Goal: Transaction & Acquisition: Purchase product/service

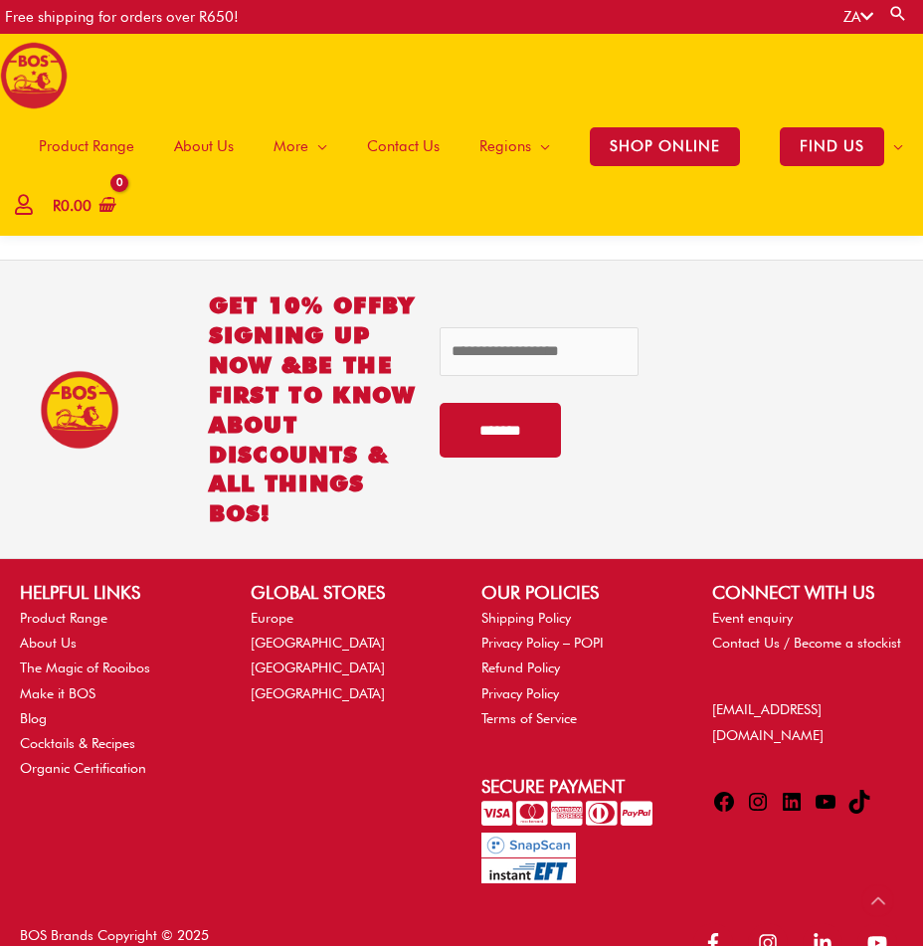
scroll to position [4574, 0]
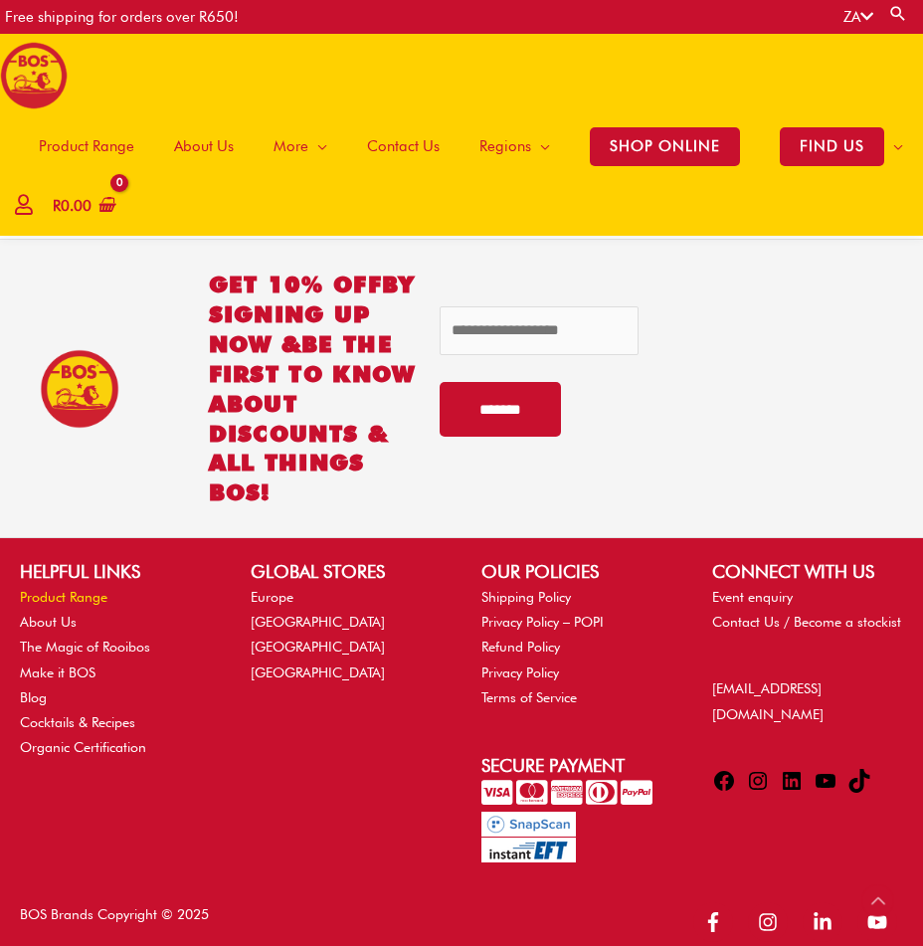
click at [92, 603] on link "Product Range" at bounding box center [64, 597] width 88 height 16
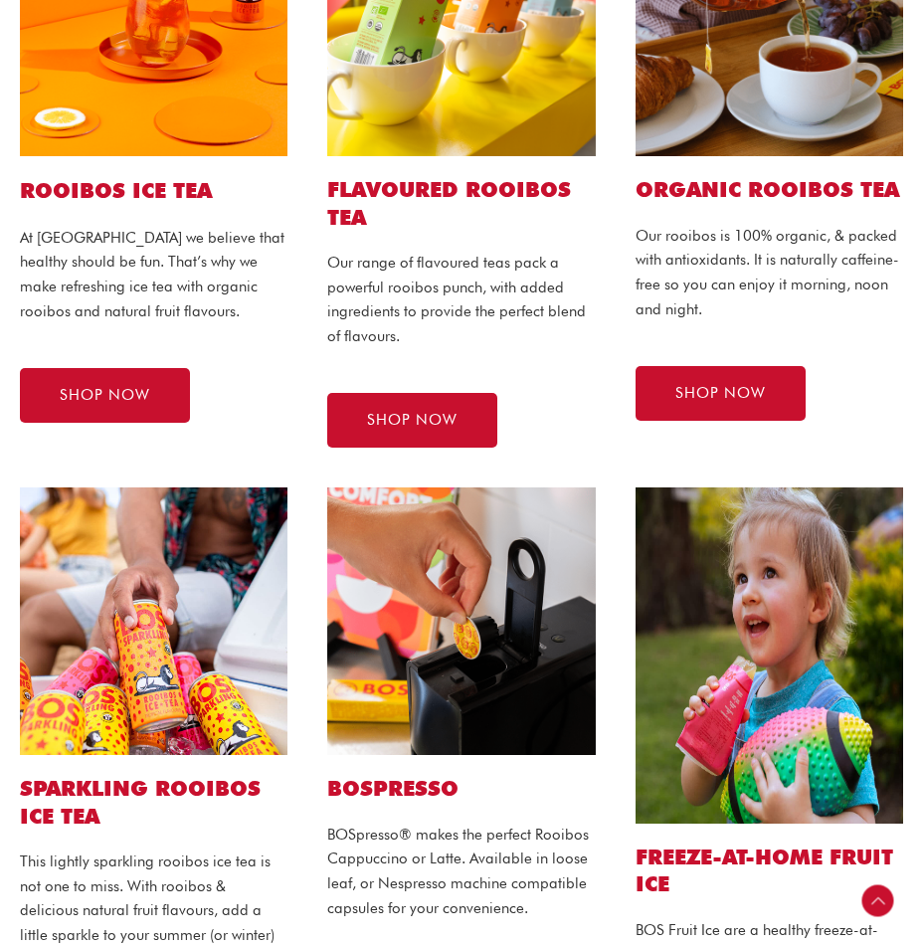
scroll to position [298, 0]
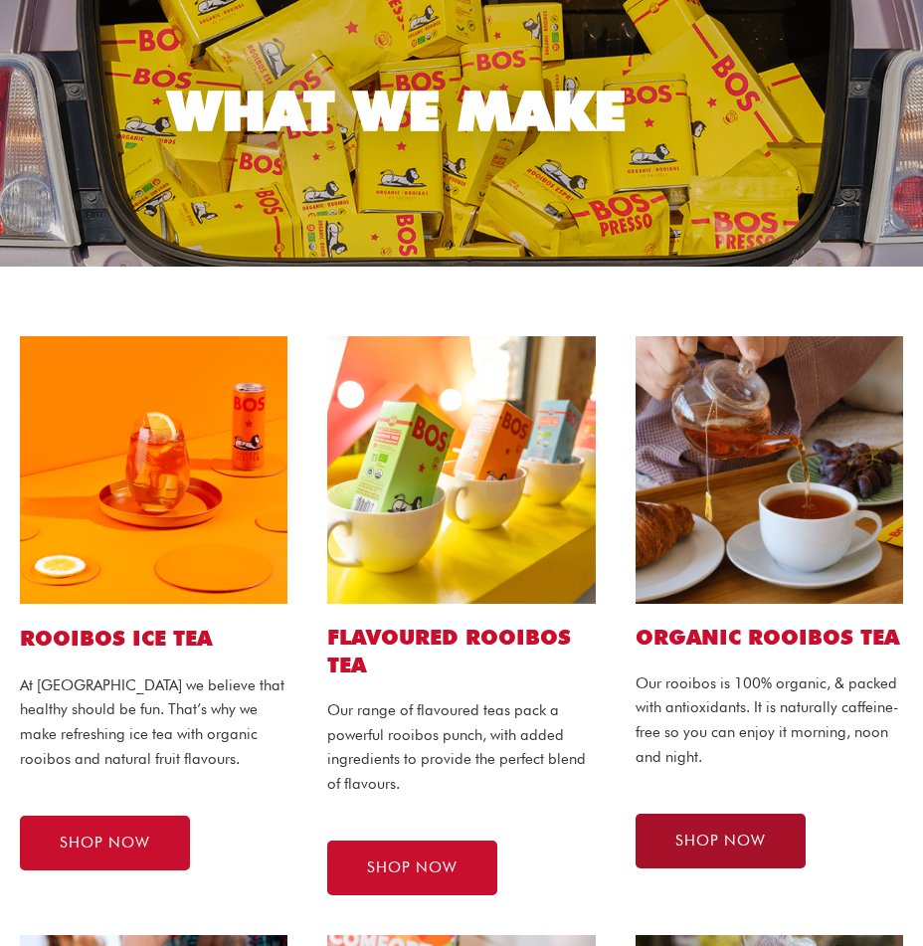
click at [678, 826] on link "SHOP NOW" at bounding box center [721, 841] width 170 height 55
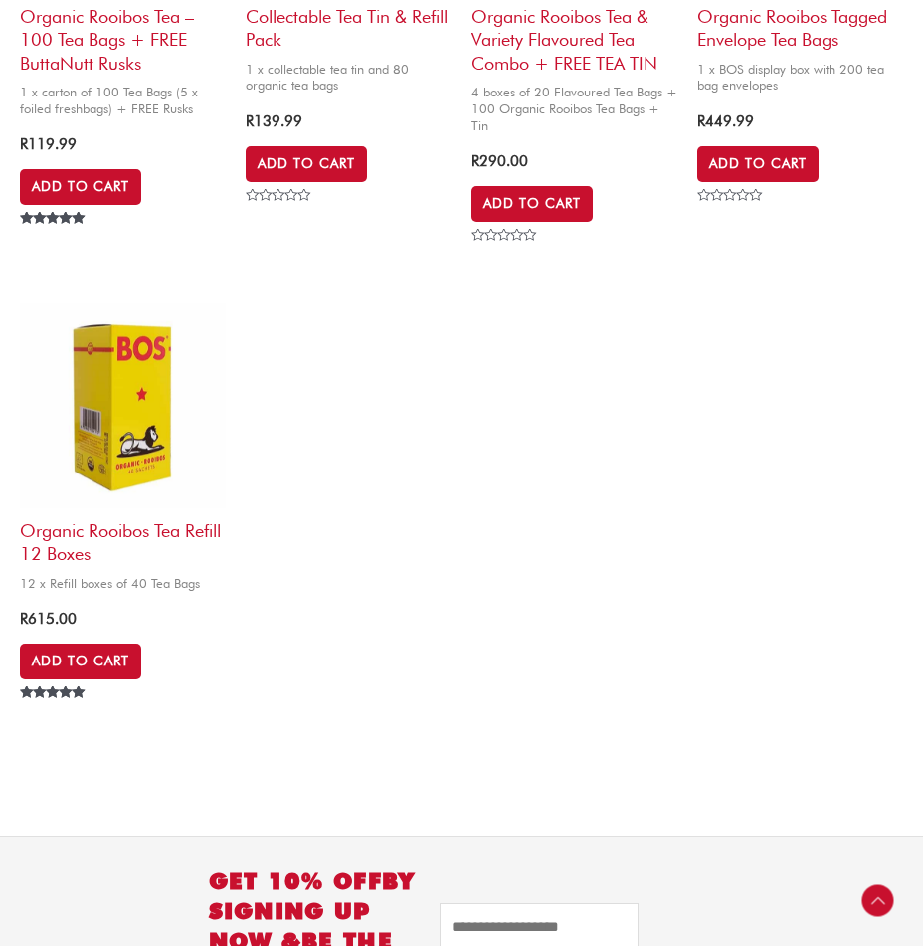
scroll to position [1592, 0]
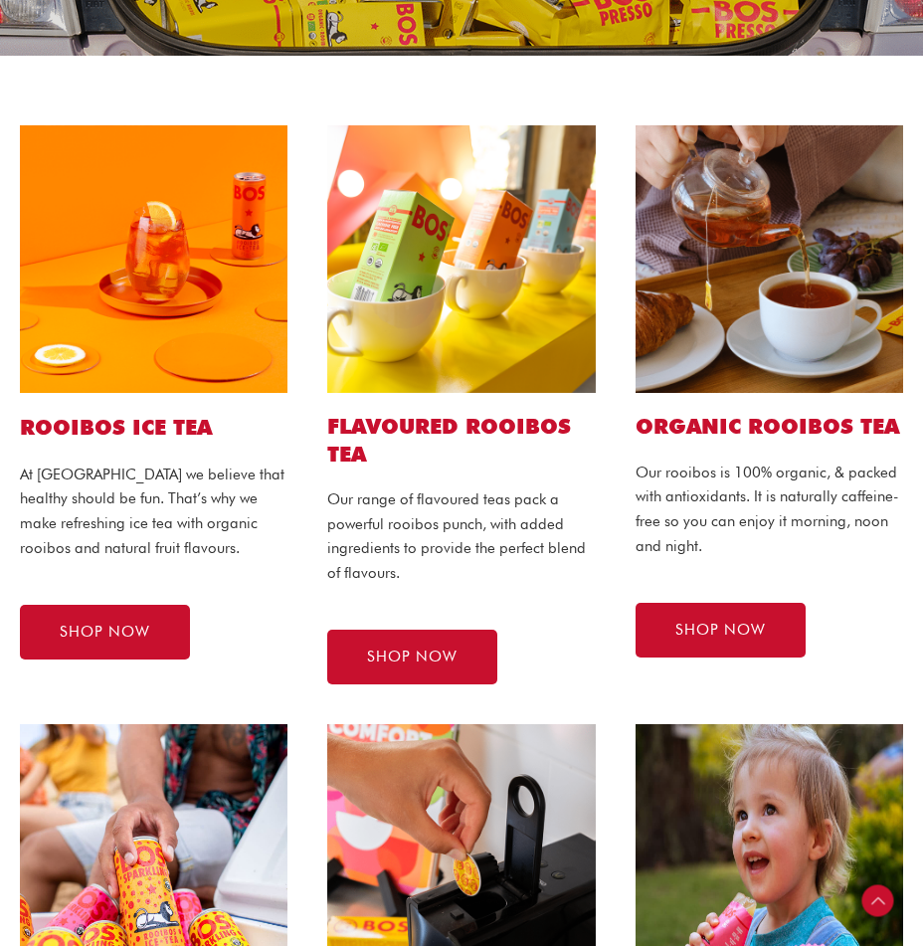
scroll to position [497, 0]
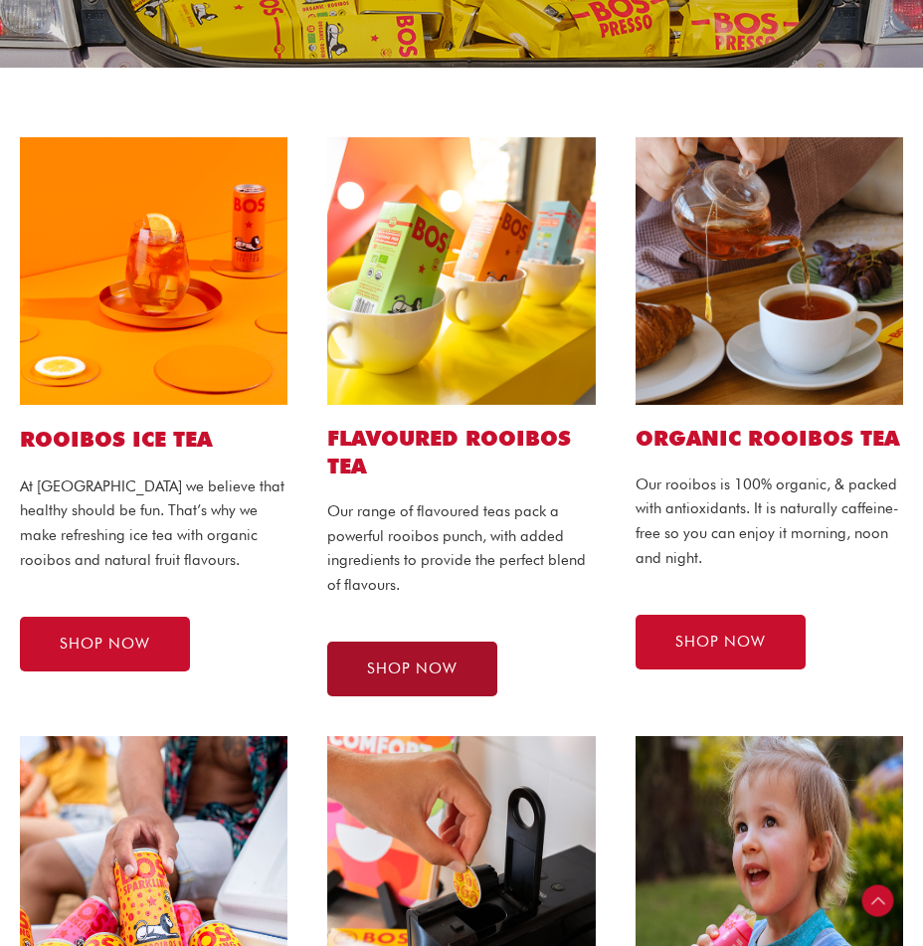
click at [451, 657] on link "SHOP NOW" at bounding box center [412, 669] width 170 height 55
click at [427, 662] on span "SHOP NOW" at bounding box center [412, 669] width 91 height 15
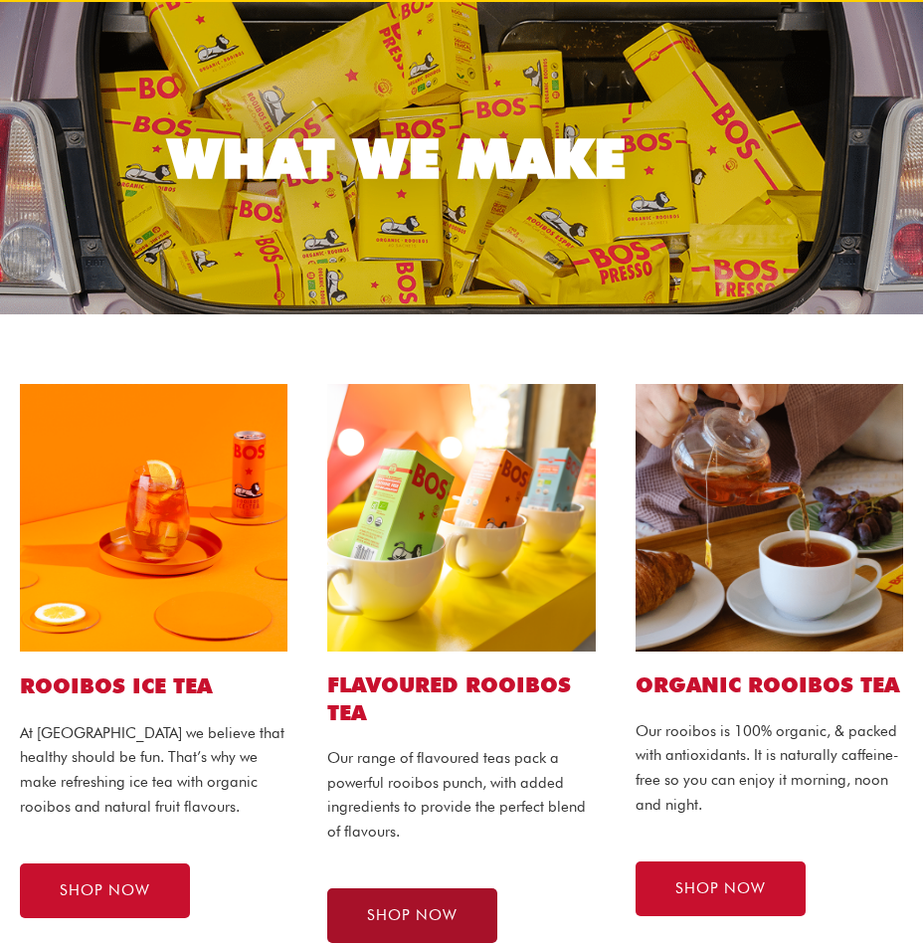
scroll to position [199, 0]
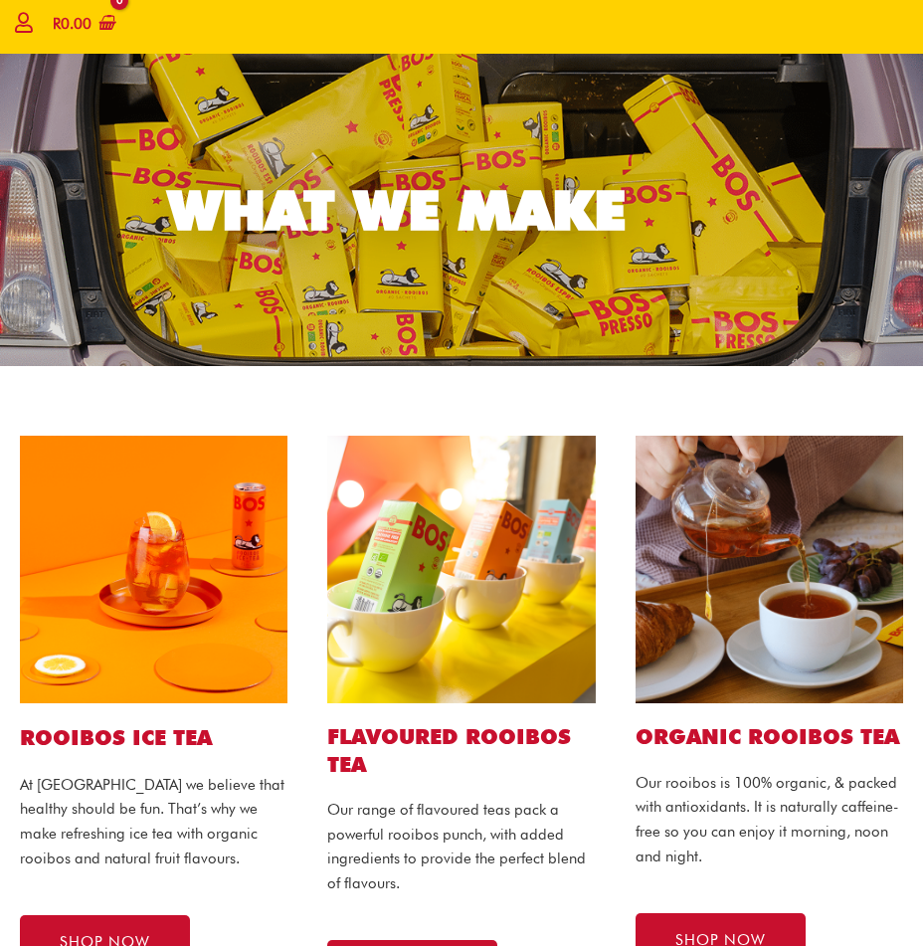
click at [488, 734] on h2 "Flavoured ROOIBOS TEA" at bounding box center [461, 750] width 268 height 55
drag, startPoint x: 488, startPoint y: 734, endPoint x: 496, endPoint y: 759, distance: 26.4
click at [496, 759] on h2 "Flavoured ROOIBOS TEA" at bounding box center [461, 750] width 268 height 55
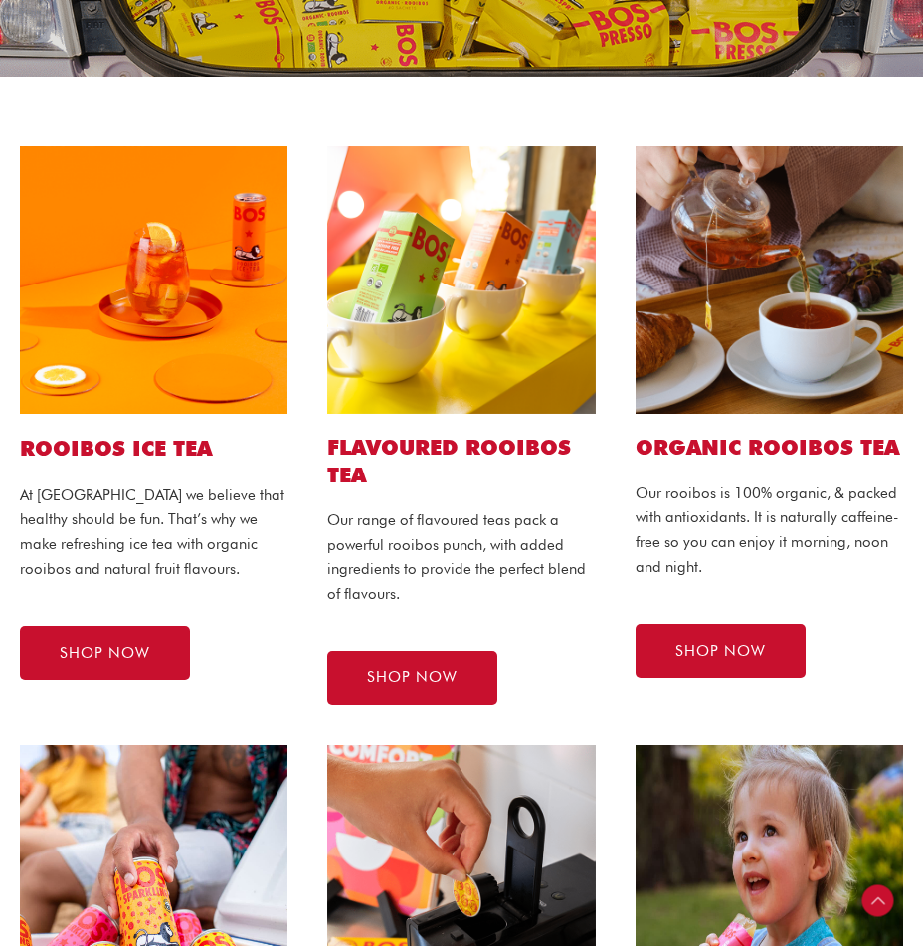
scroll to position [497, 0]
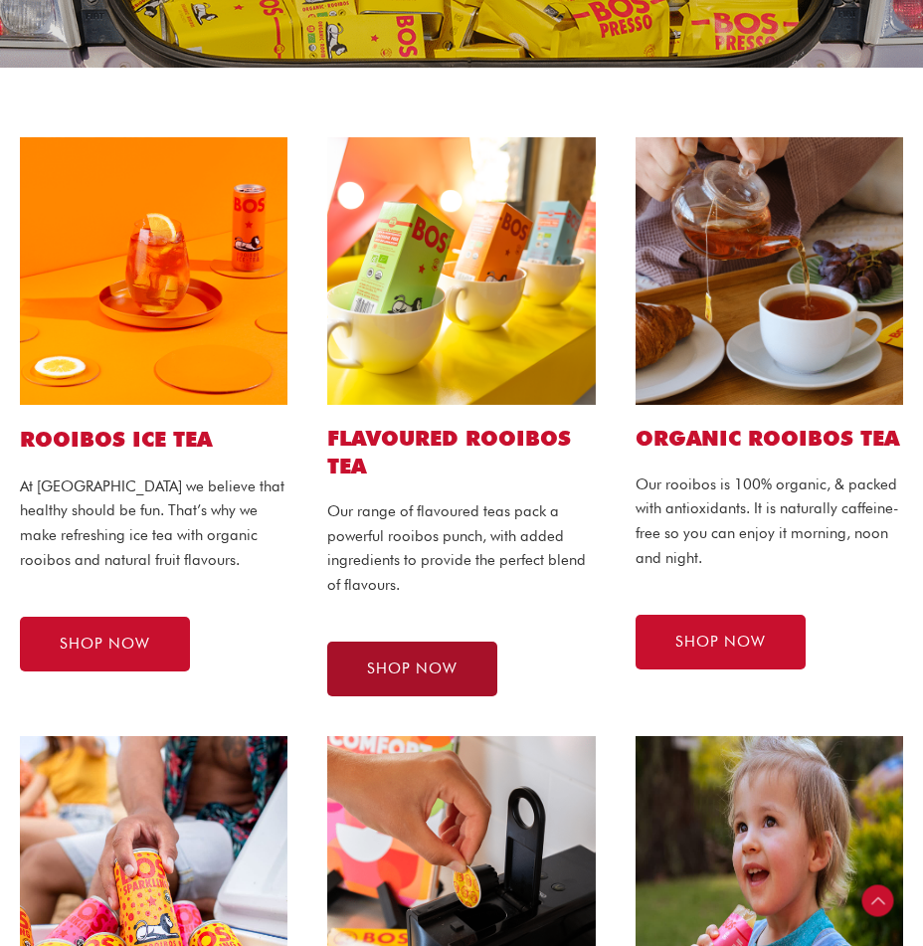
click at [469, 681] on link "SHOP NOW" at bounding box center [412, 669] width 170 height 55
click at [443, 528] on p "Our range of flavoured teas pack a powerful rooibos punch, with added ingredien…" at bounding box center [461, 548] width 268 height 98
click at [470, 446] on h2 "Flavoured ROOIBOS TEA" at bounding box center [461, 452] width 268 height 55
click at [583, 687] on div "SHOP NOW" at bounding box center [461, 669] width 268 height 55
click at [462, 658] on link "SHOP NOW" at bounding box center [412, 669] width 170 height 55
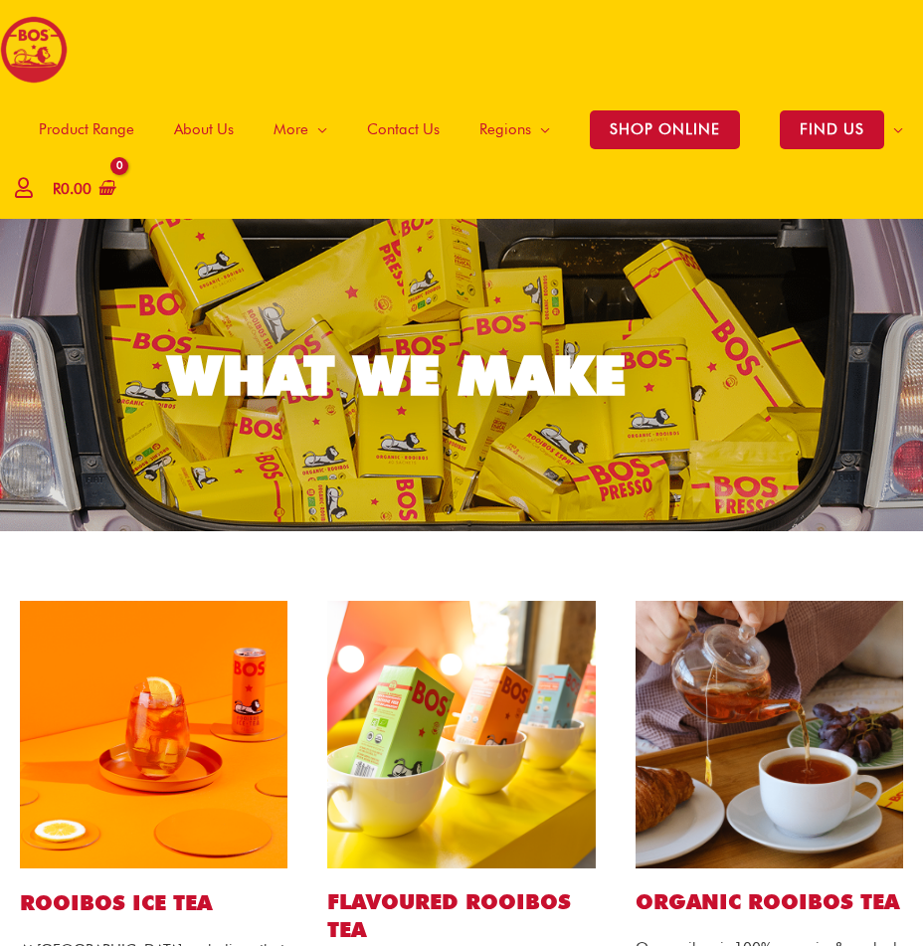
scroll to position [0, 0]
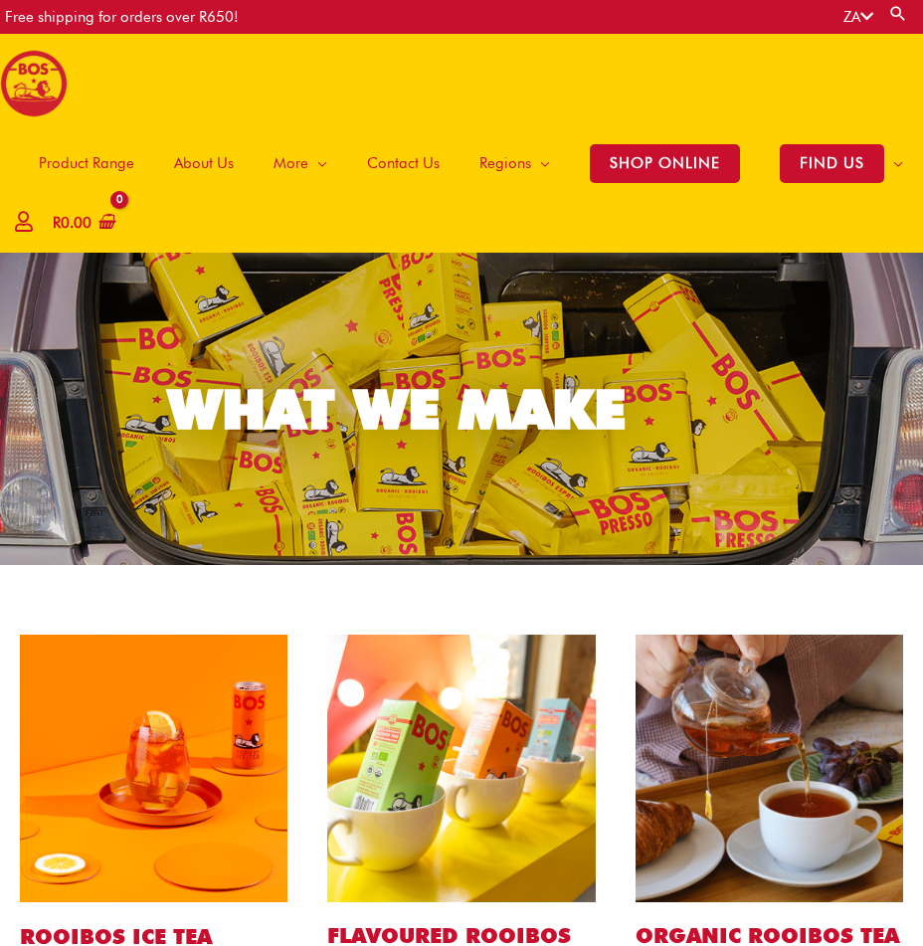
click at [95, 163] on span "Product Range" at bounding box center [87, 163] width 96 height 60
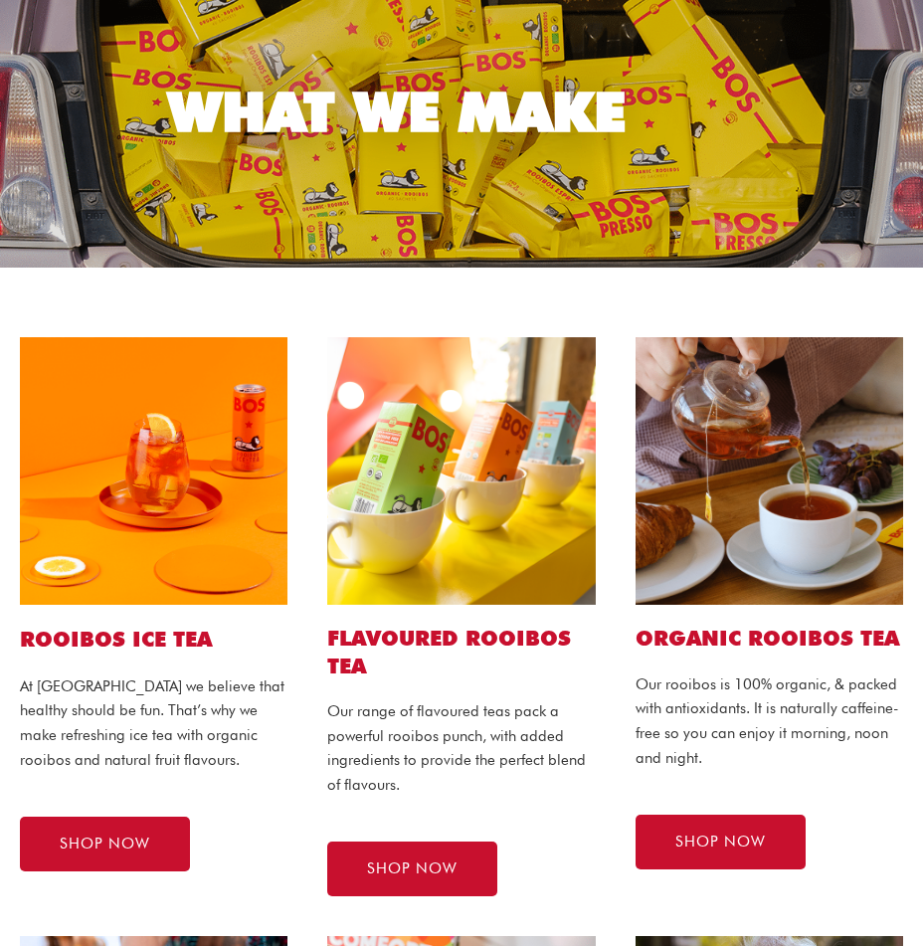
scroll to position [298, 0]
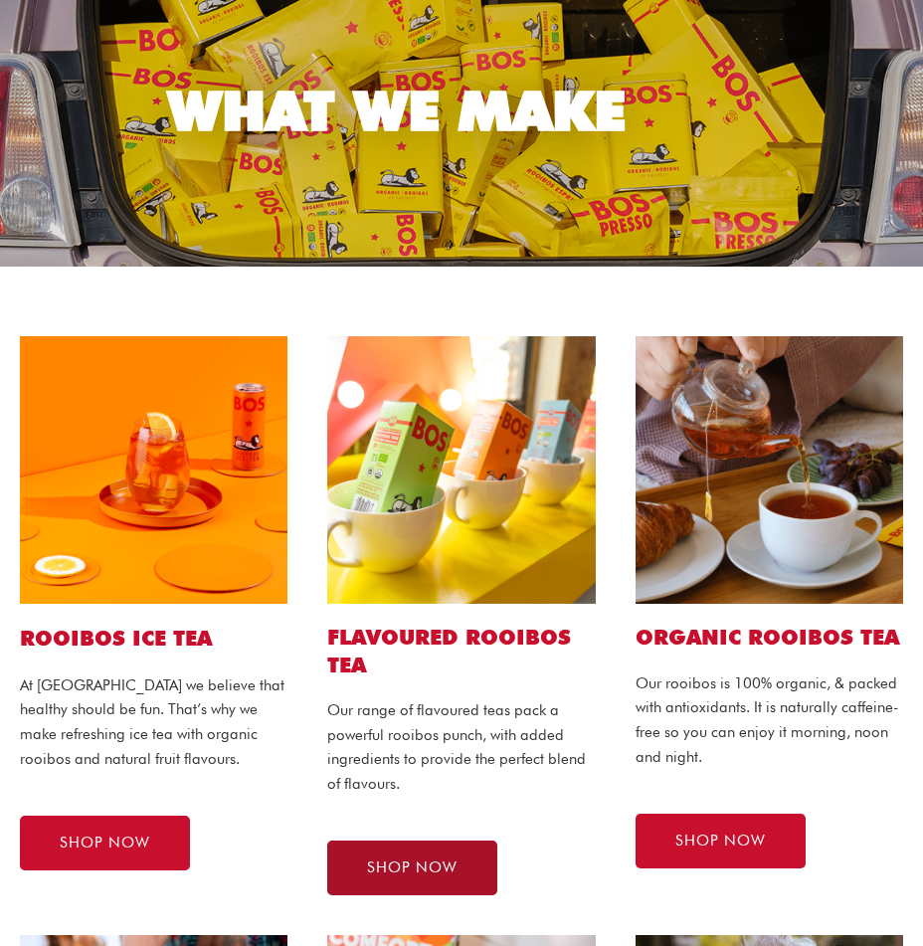
drag, startPoint x: 0, startPoint y: 0, endPoint x: 397, endPoint y: 873, distance: 958.6
click at [397, 873] on span "SHOP NOW" at bounding box center [412, 868] width 91 height 15
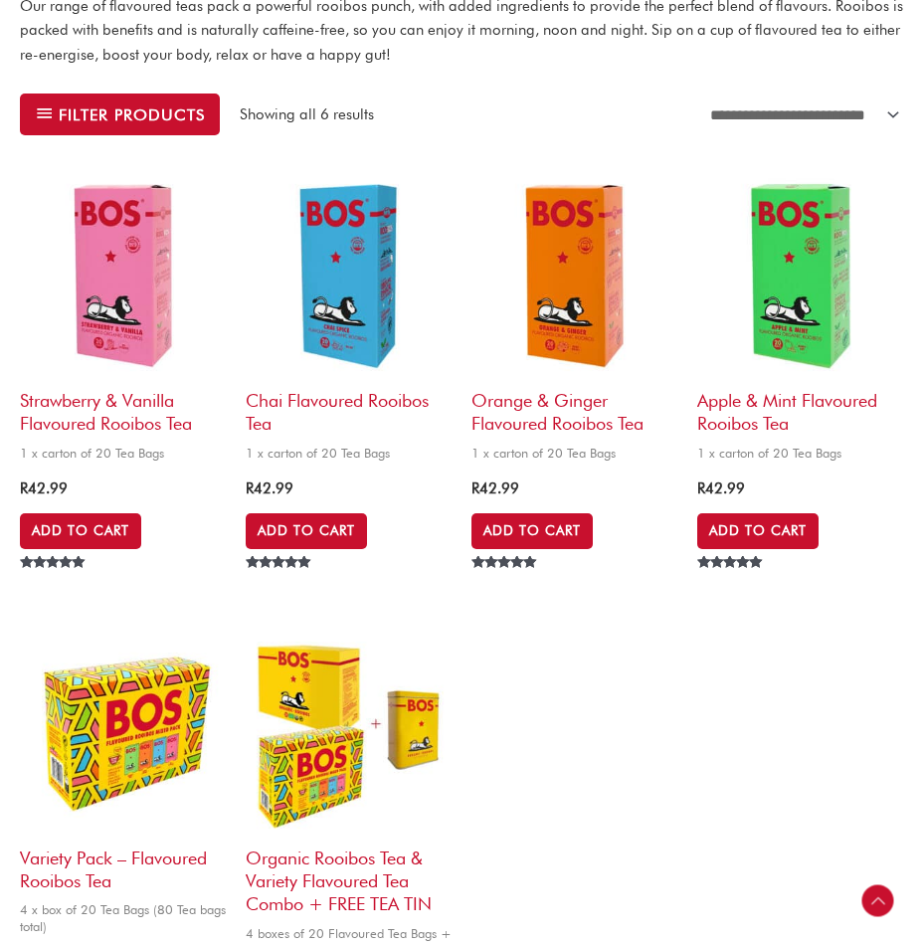
scroll to position [199, 0]
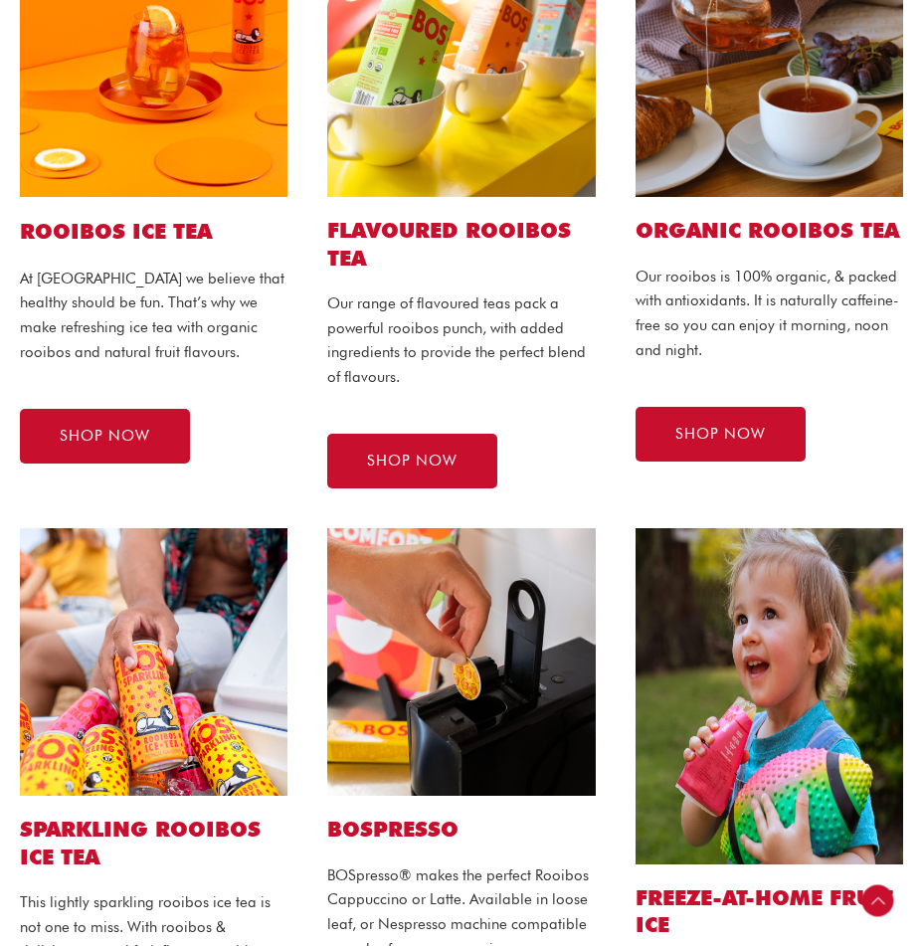
scroll to position [597, 0]
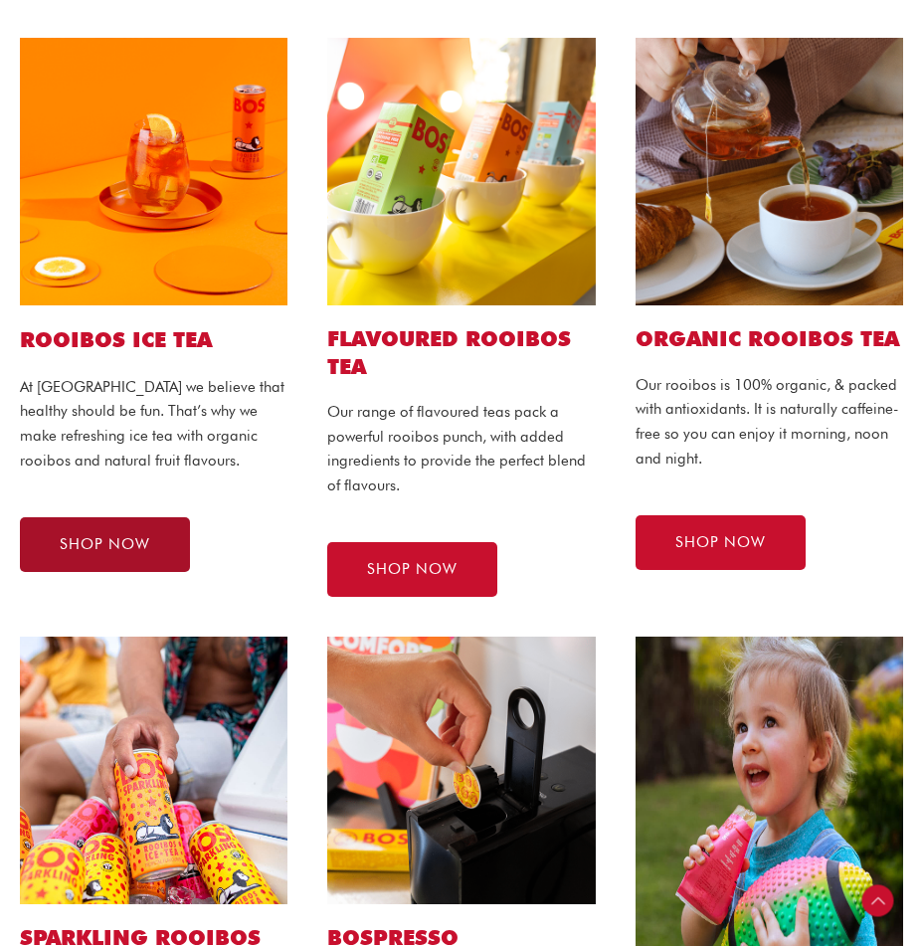
click at [95, 549] on span "SHOP NOW" at bounding box center [105, 544] width 91 height 15
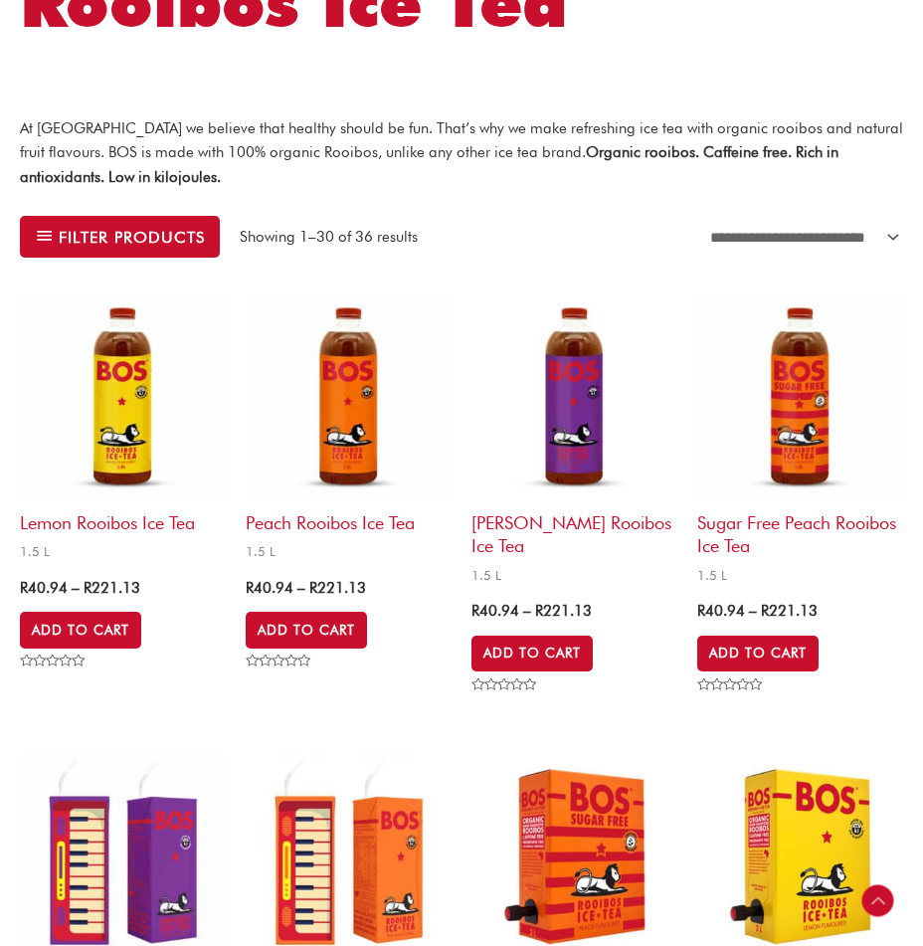
scroll to position [796, 0]
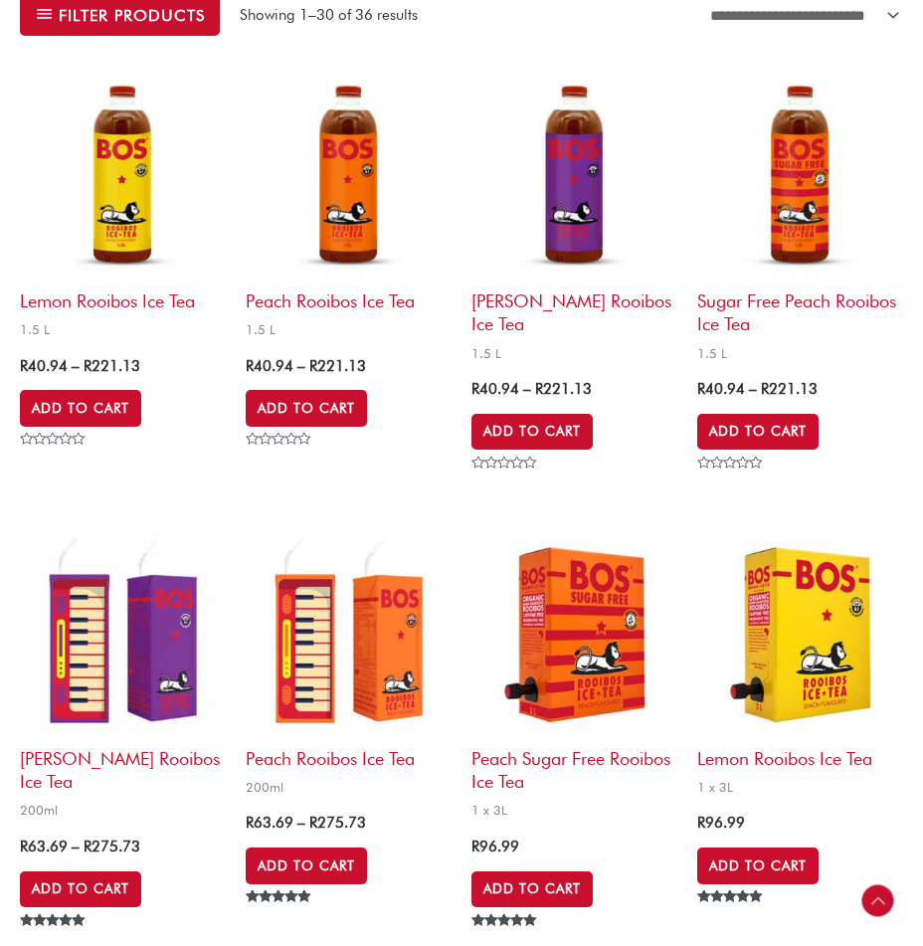
drag, startPoint x: 793, startPoint y: 550, endPoint x: 830, endPoint y: 613, distance: 72.7
click at [785, 762] on h2 "Lemon Rooibos Ice Tea" at bounding box center [800, 753] width 206 height 33
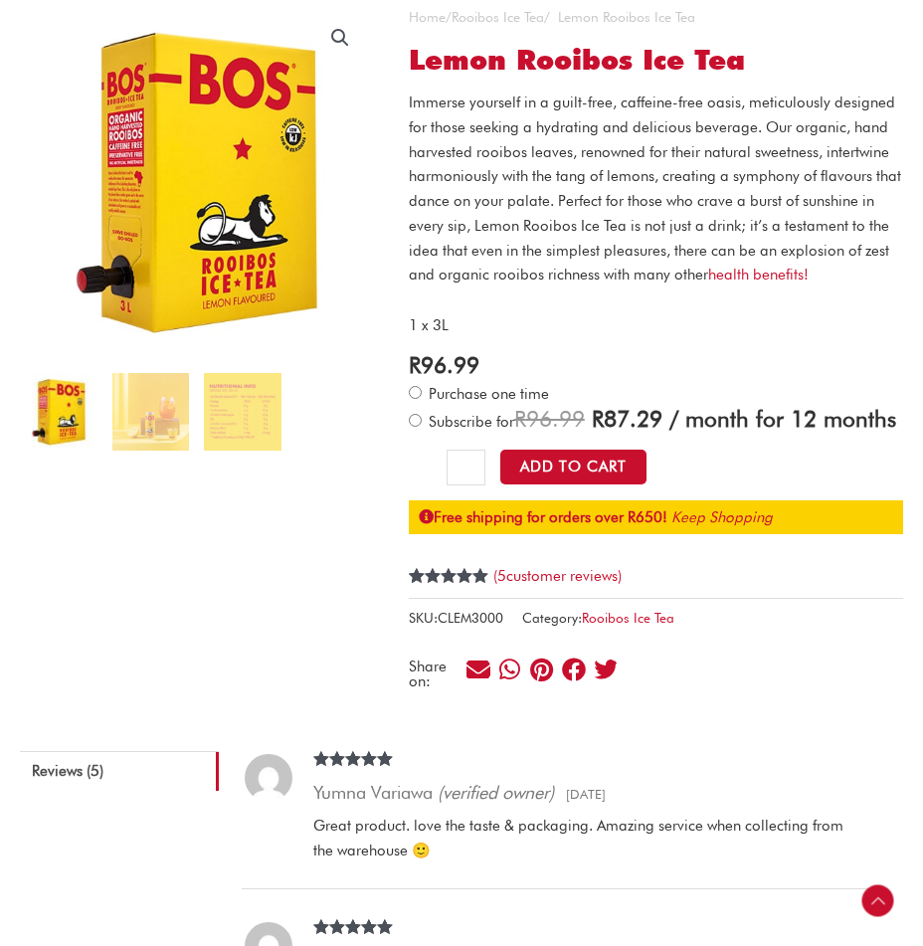
scroll to position [298, 0]
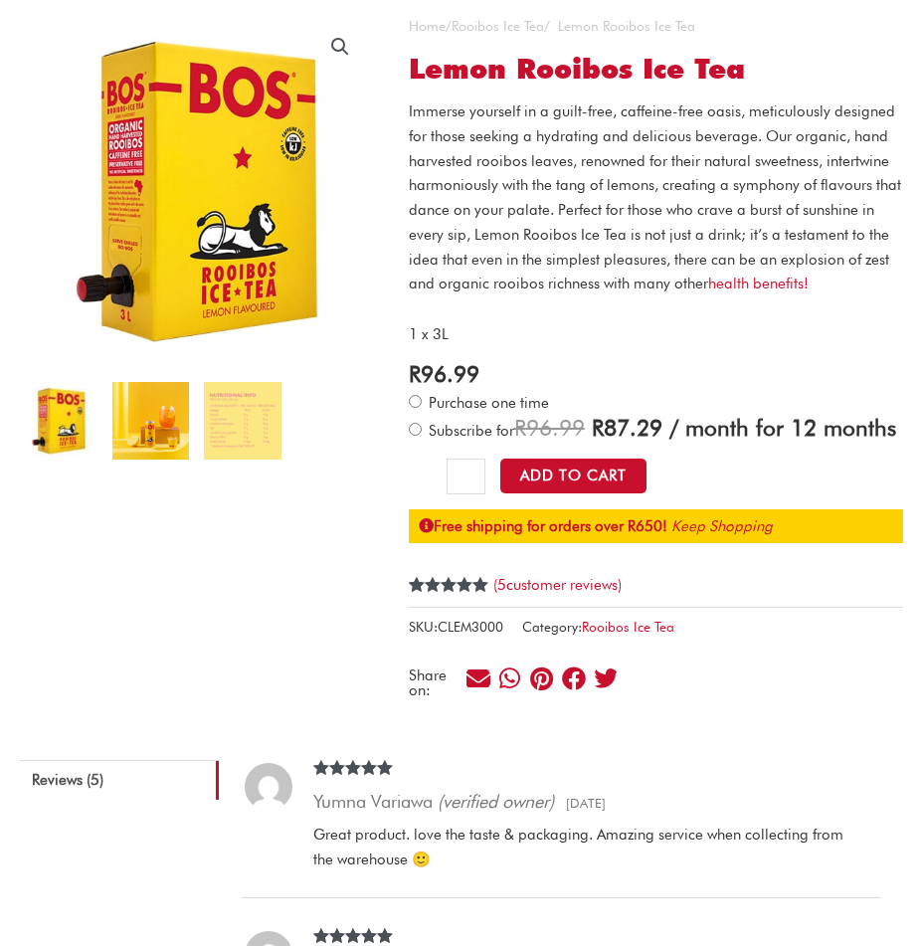
click at [127, 426] on img at bounding box center [151, 421] width 78 height 78
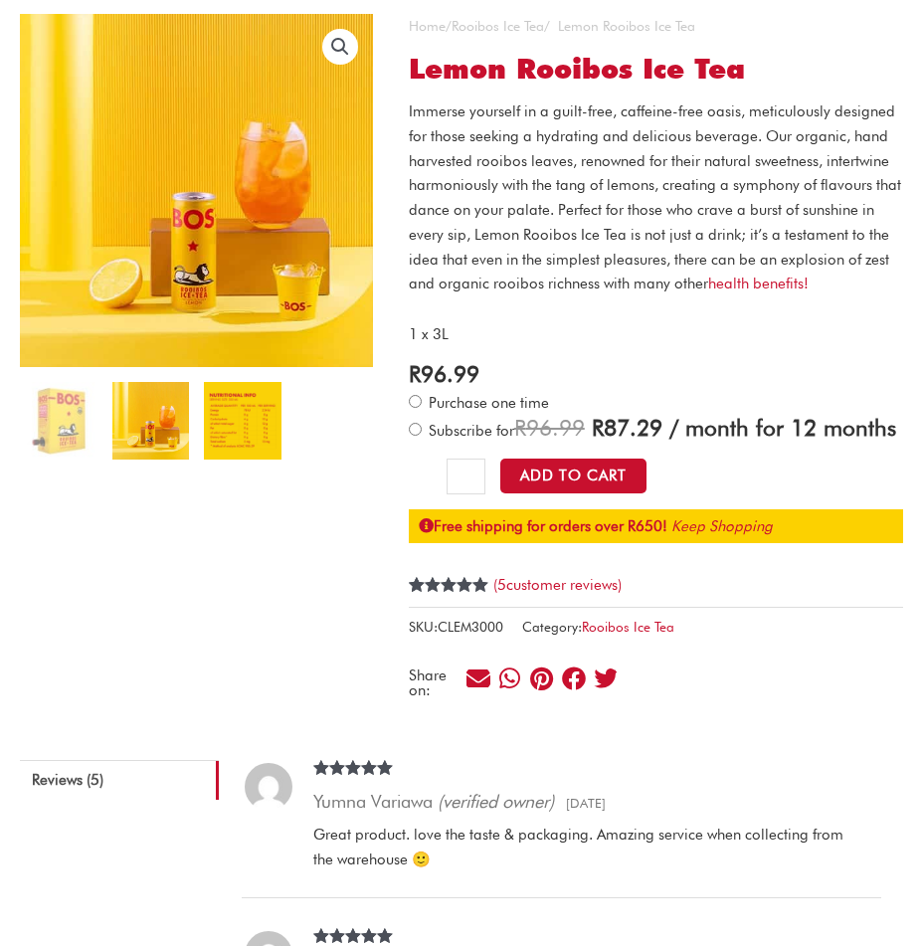
click at [235, 420] on img at bounding box center [243, 421] width 78 height 78
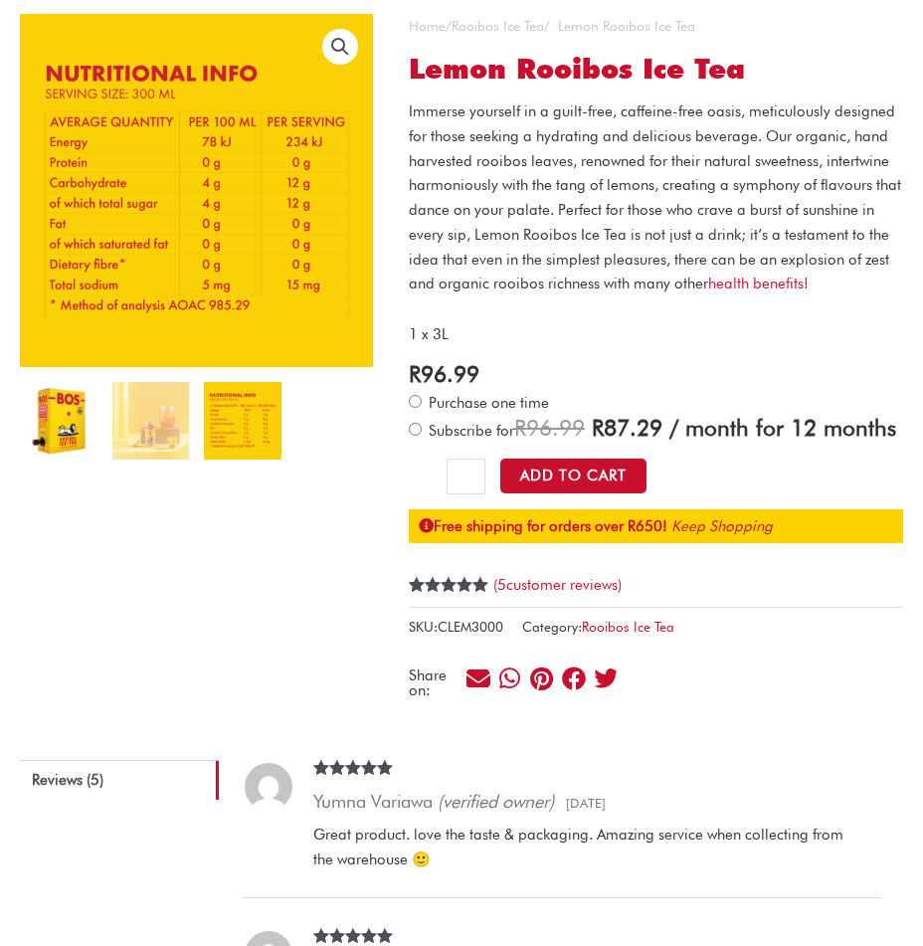
click at [90, 423] on img at bounding box center [59, 421] width 78 height 78
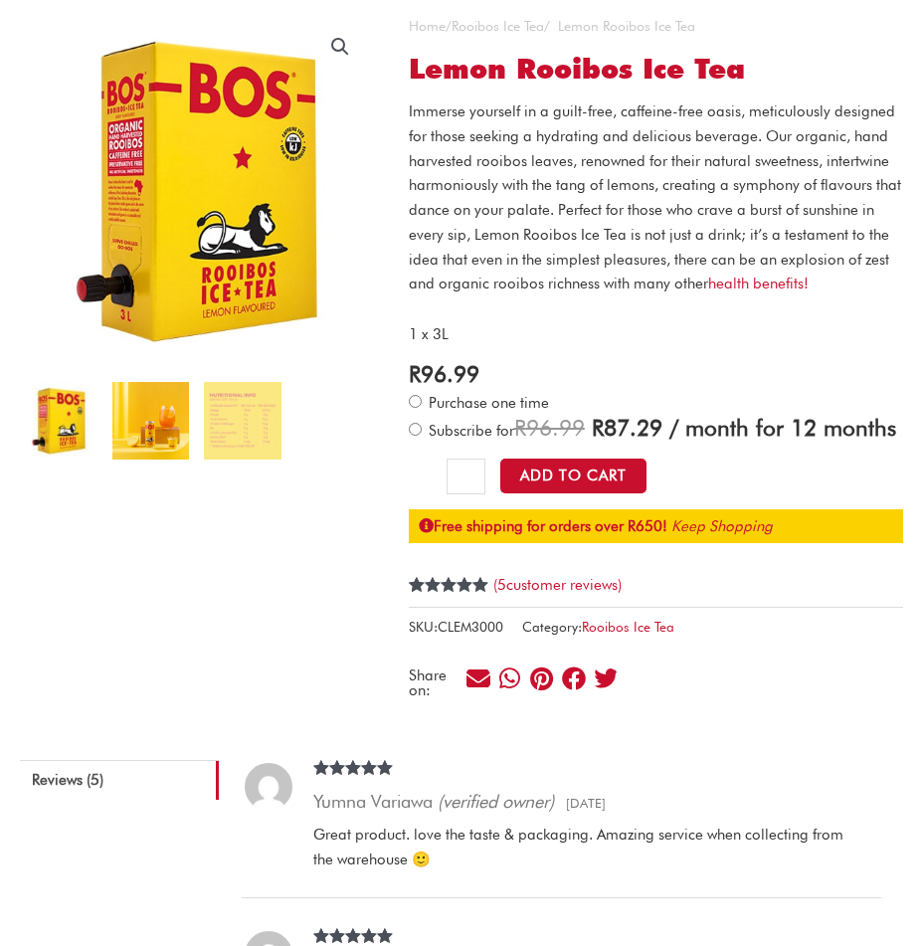
click at [189, 422] on img at bounding box center [151, 421] width 78 height 78
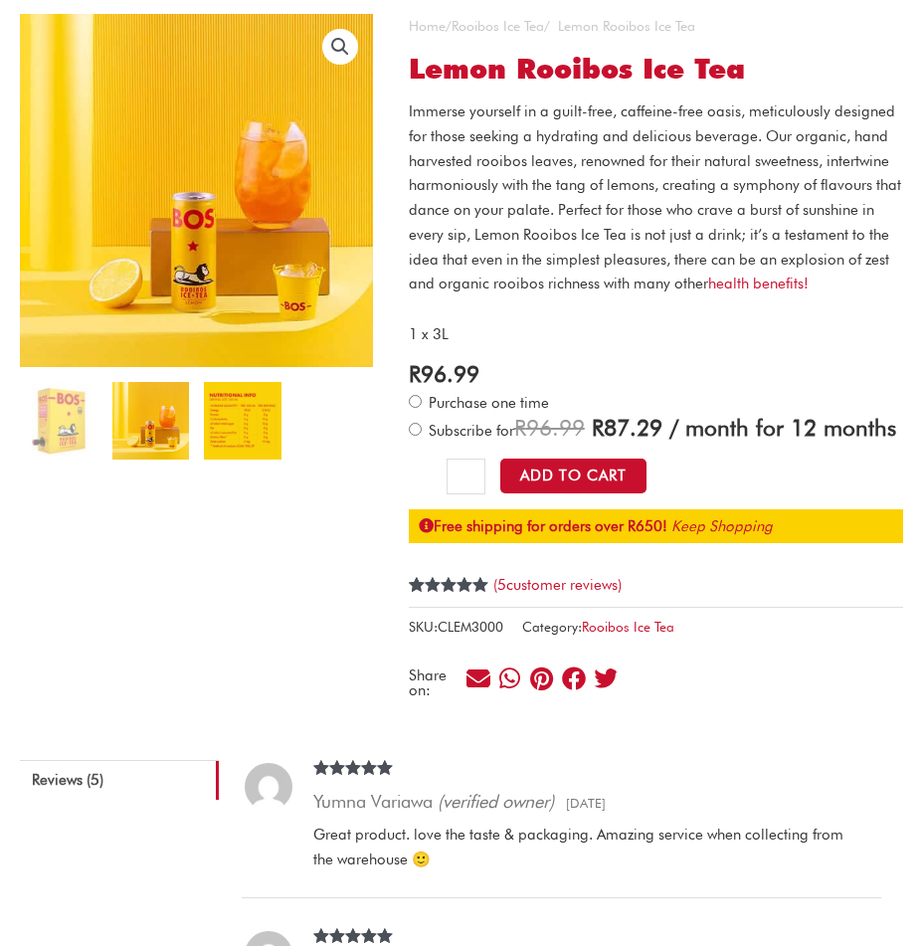
click at [209, 426] on img at bounding box center [243, 421] width 78 height 78
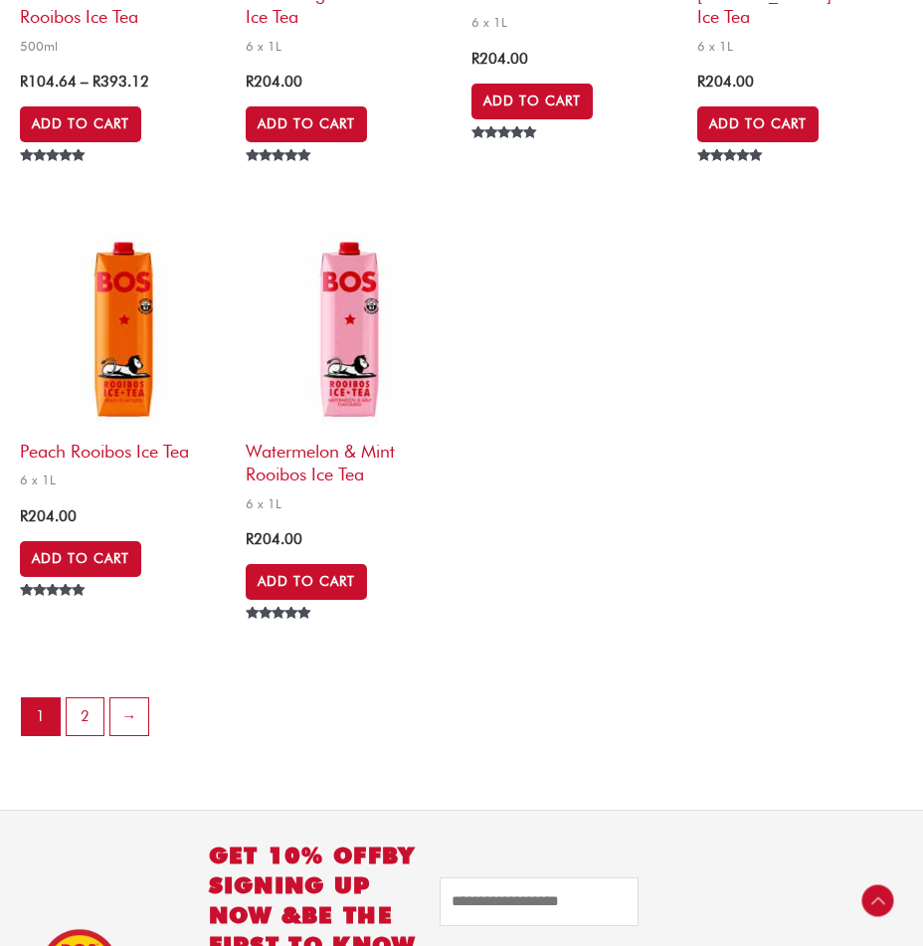
scroll to position [3880, 0]
